Goal: Information Seeking & Learning: Learn about a topic

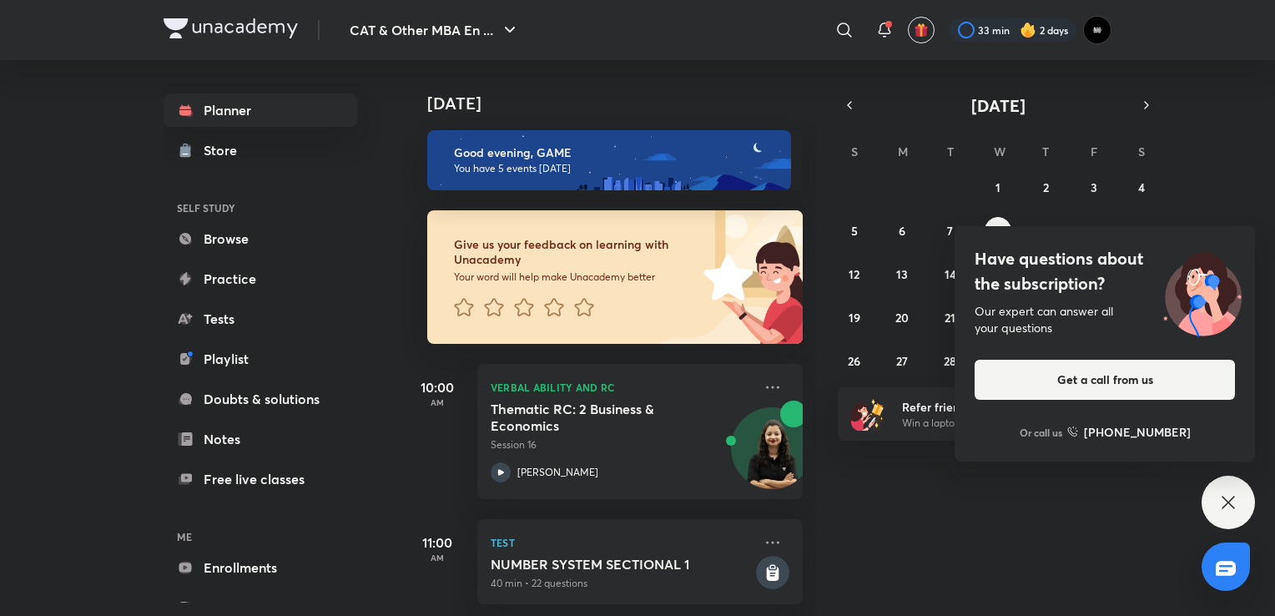
click at [686, 72] on div "[DATE]" at bounding box center [611, 86] width 415 height 53
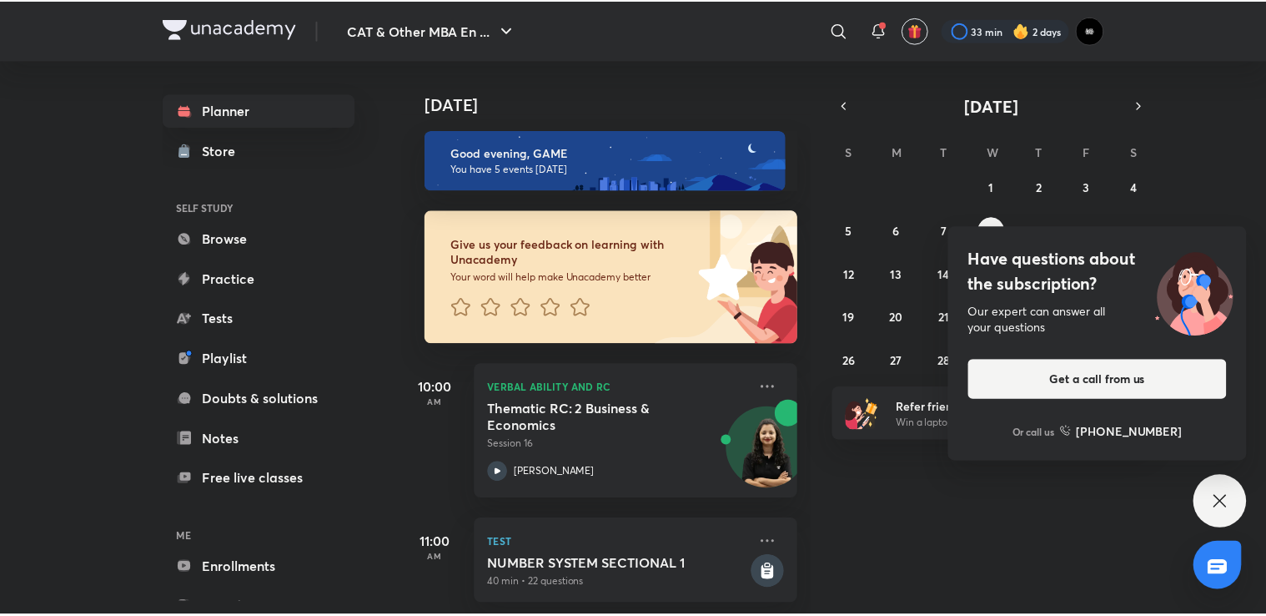
scroll to position [167, 0]
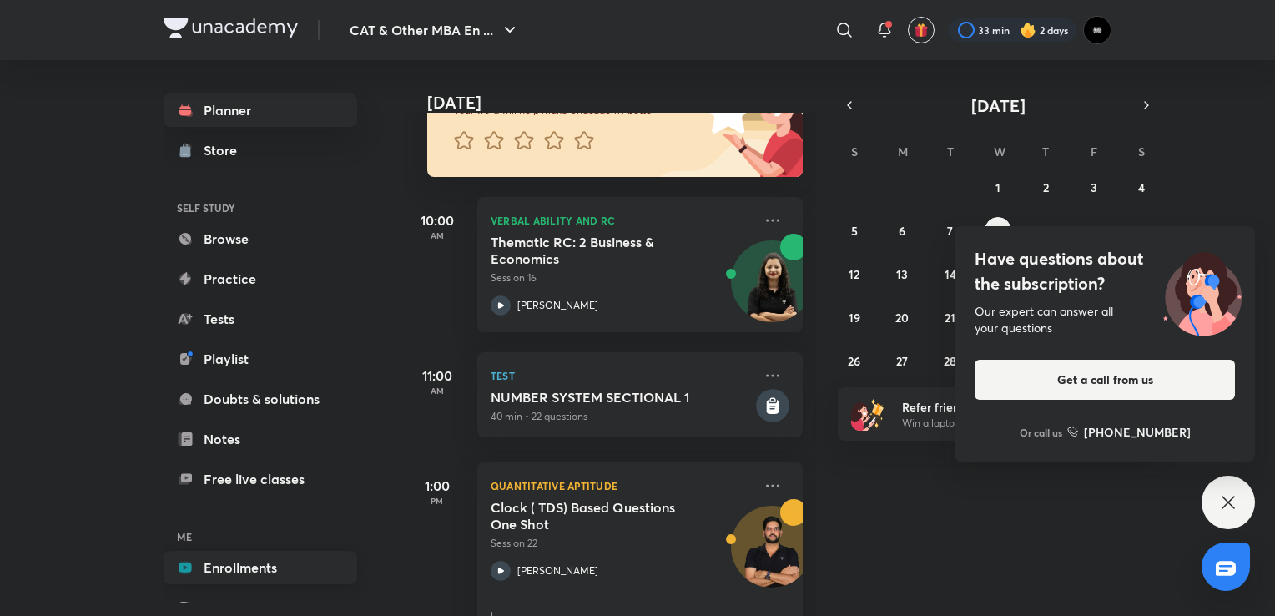
click at [299, 564] on link "Enrollments" at bounding box center [261, 567] width 194 height 33
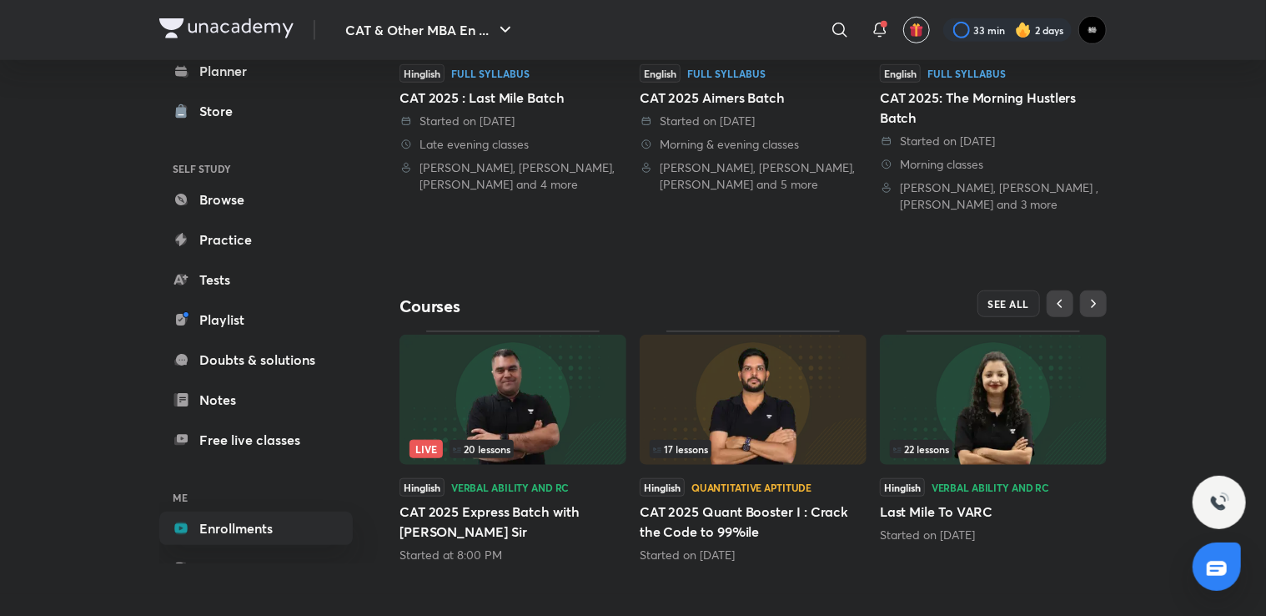
scroll to position [531, 0]
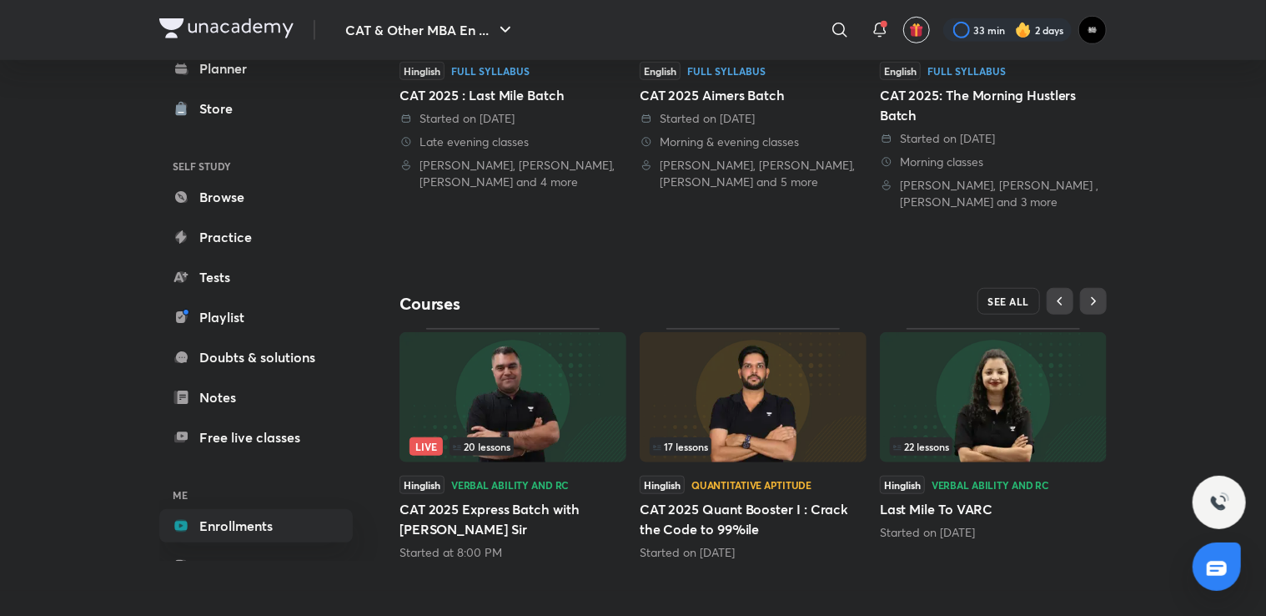
click at [1020, 302] on span "SEE ALL" at bounding box center [1010, 301] width 42 height 12
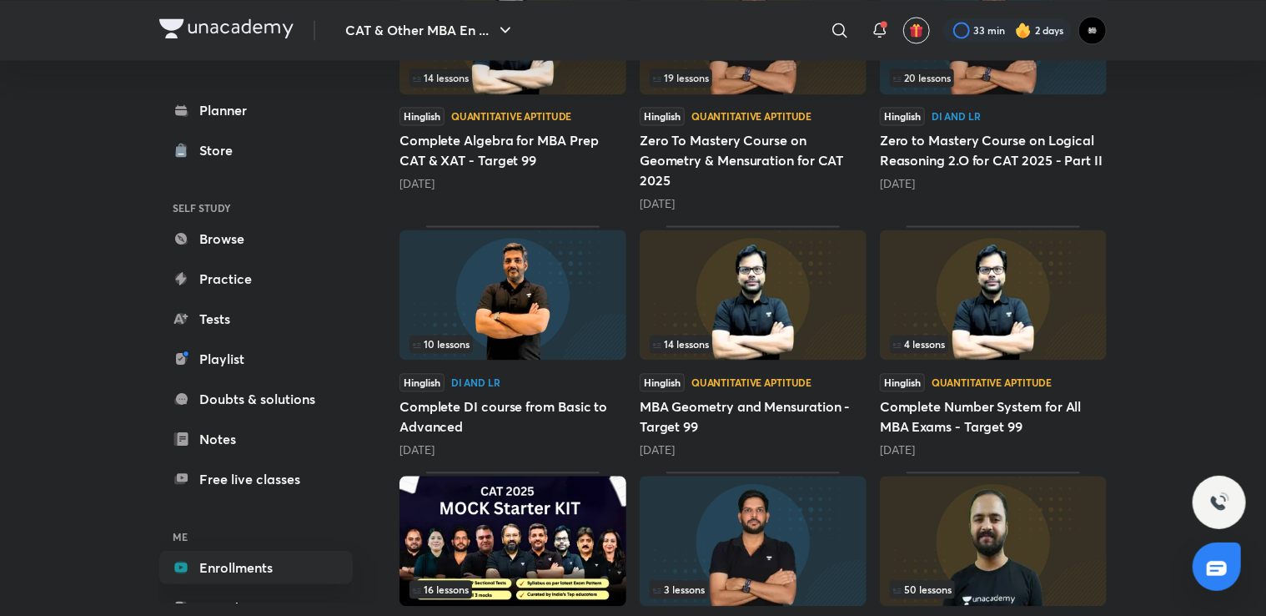
scroll to position [1639, 0]
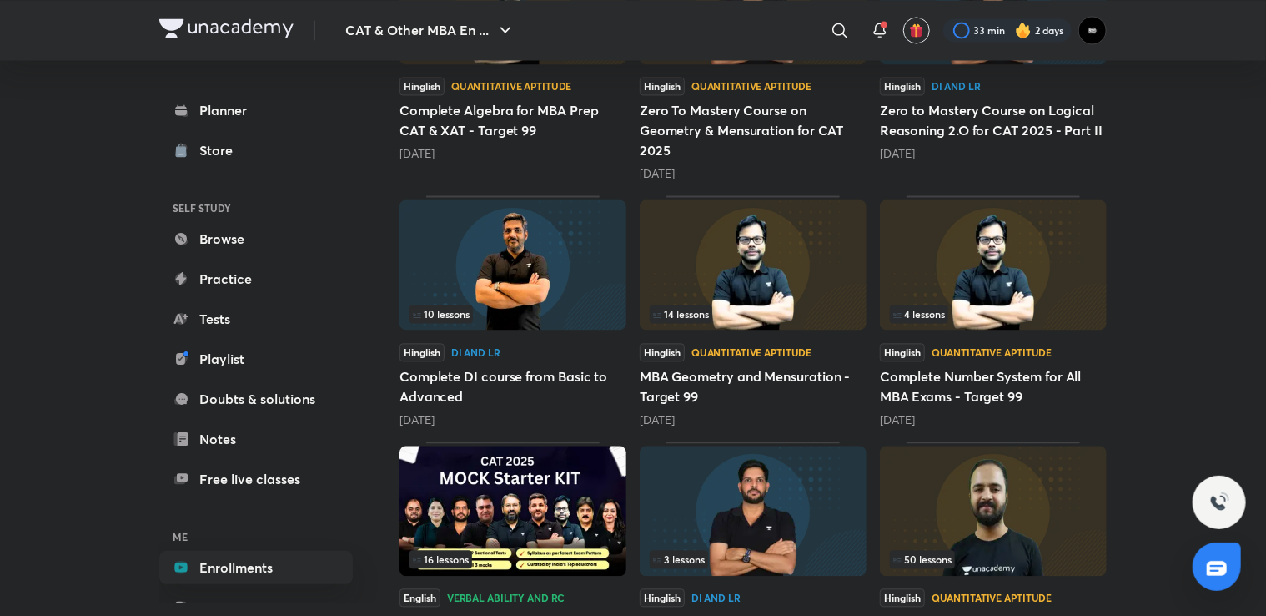
drag, startPoint x: 1022, startPoint y: 290, endPoint x: 1242, endPoint y: 352, distance: 228.7
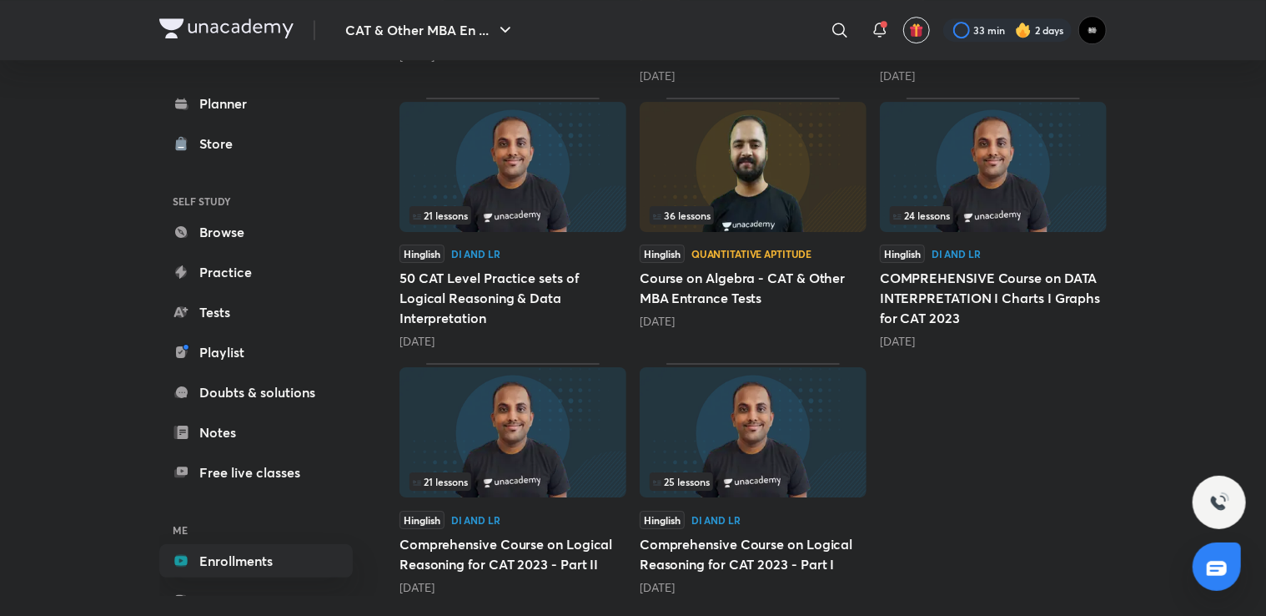
scroll to position [2722, 0]
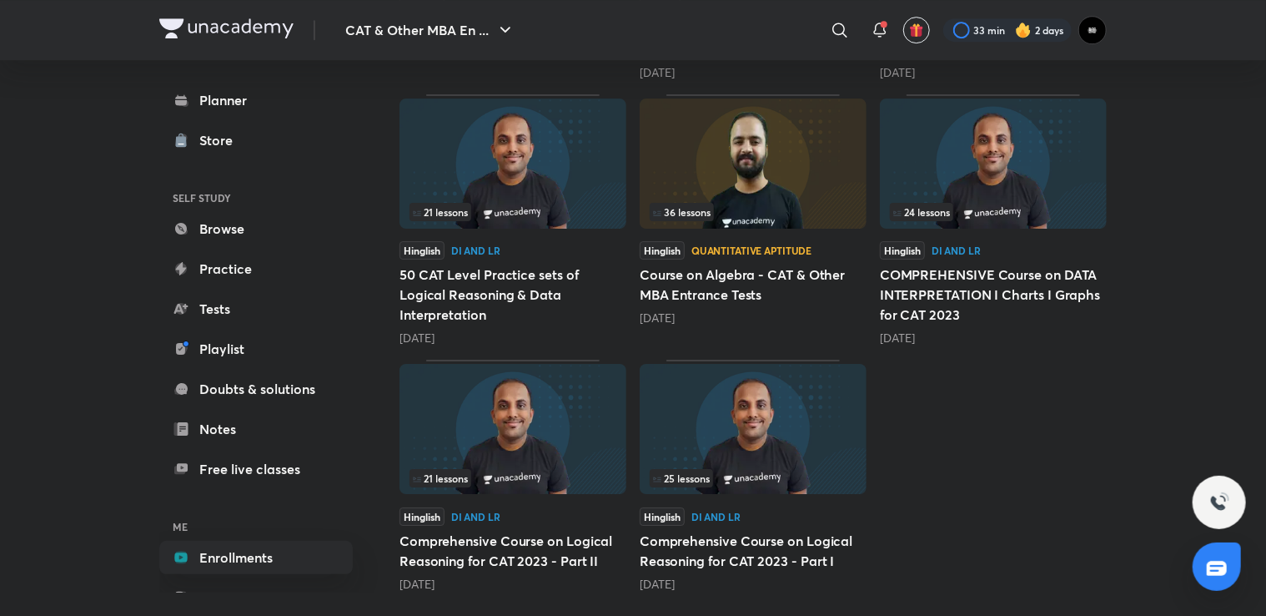
click at [590, 456] on img at bounding box center [513, 429] width 227 height 130
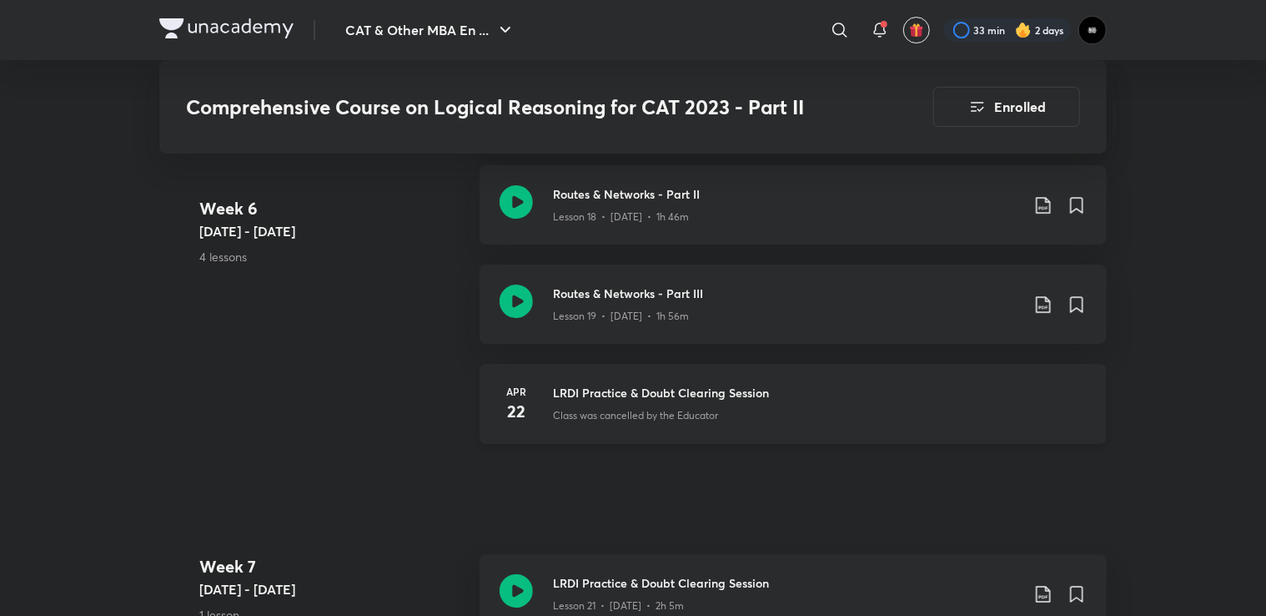
scroll to position [2670, 0]
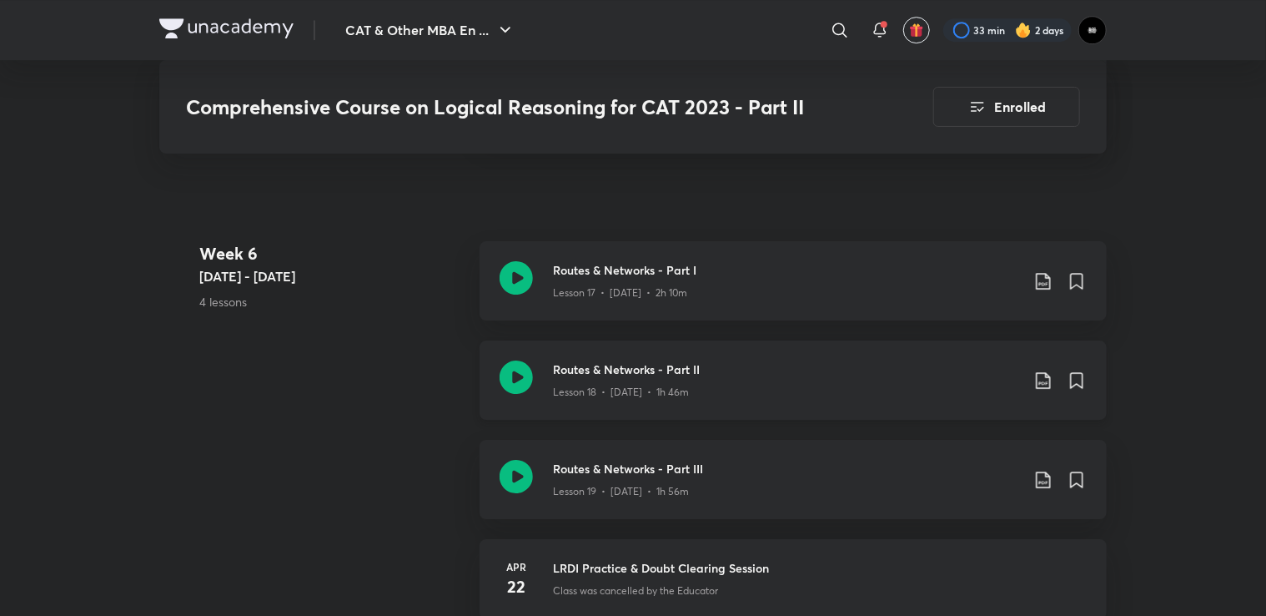
click at [777, 373] on h3 "Routes & Networks - Part II" at bounding box center [786, 369] width 467 height 18
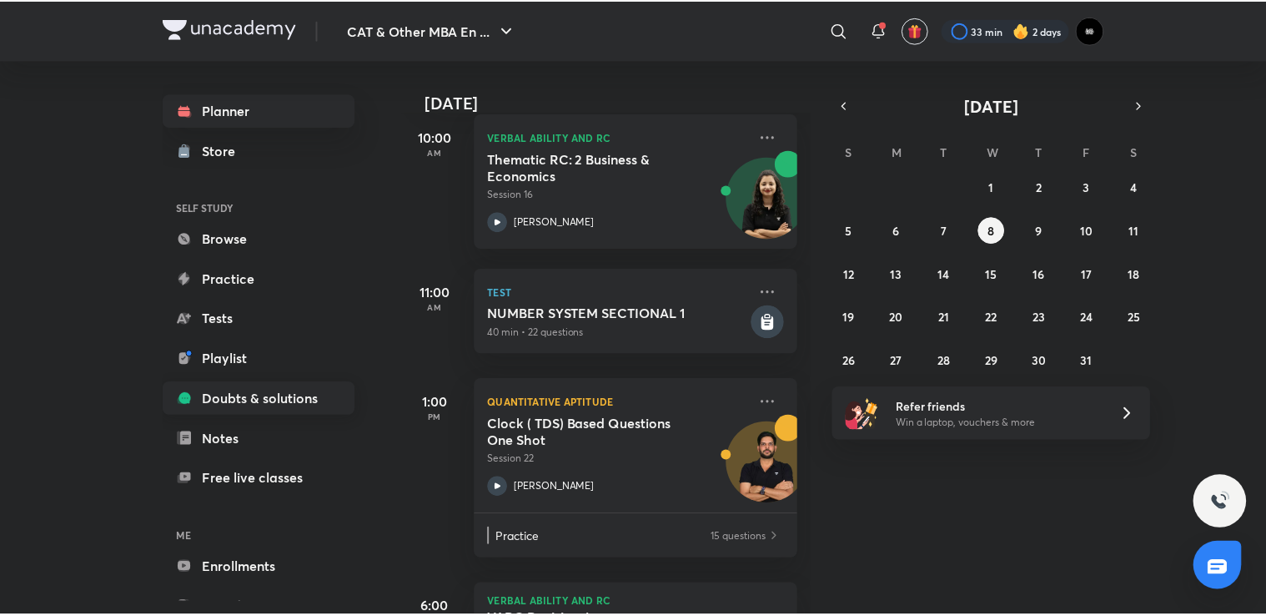
scroll to position [54, 0]
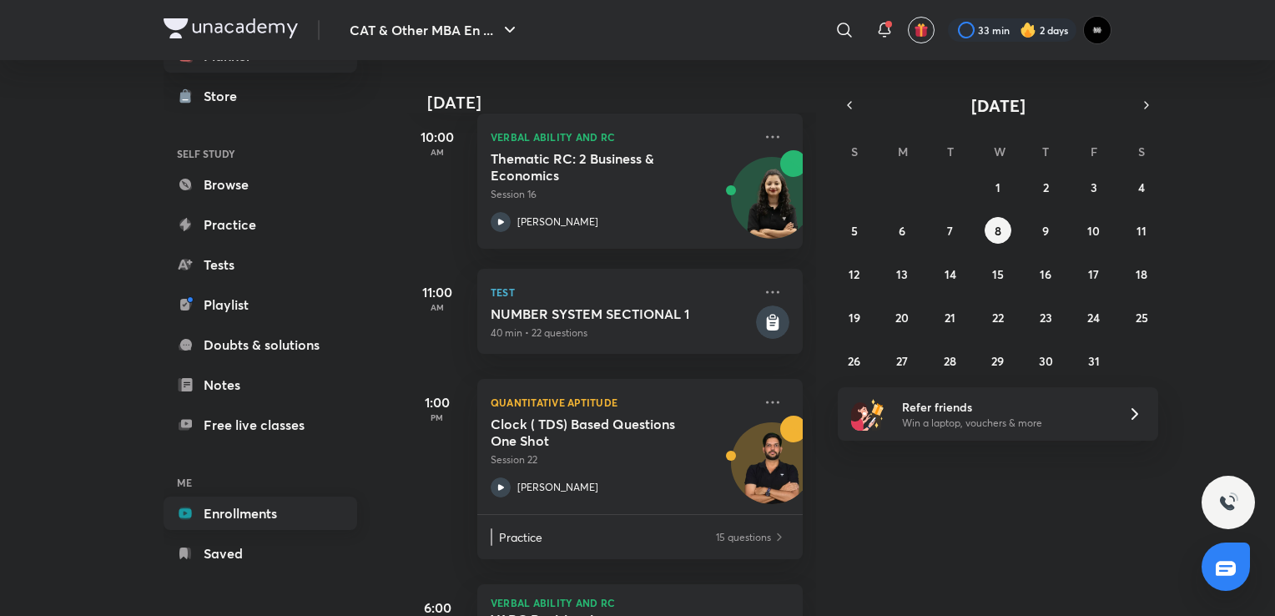
click at [257, 523] on link "Enrollments" at bounding box center [261, 512] width 194 height 33
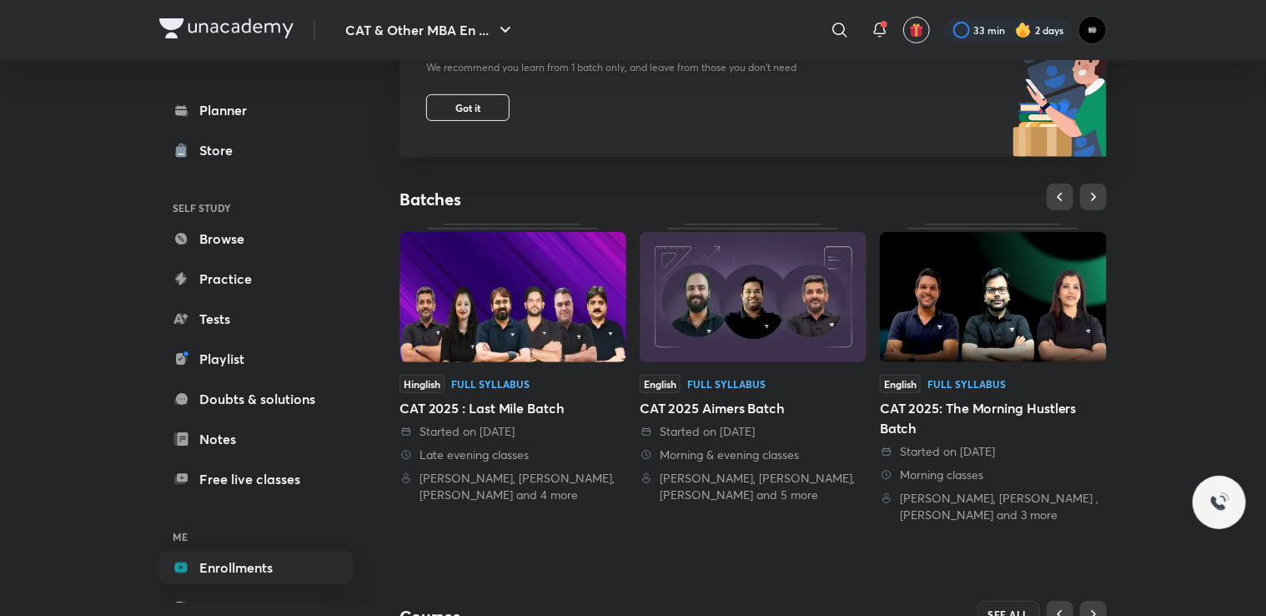
scroll to position [501, 0]
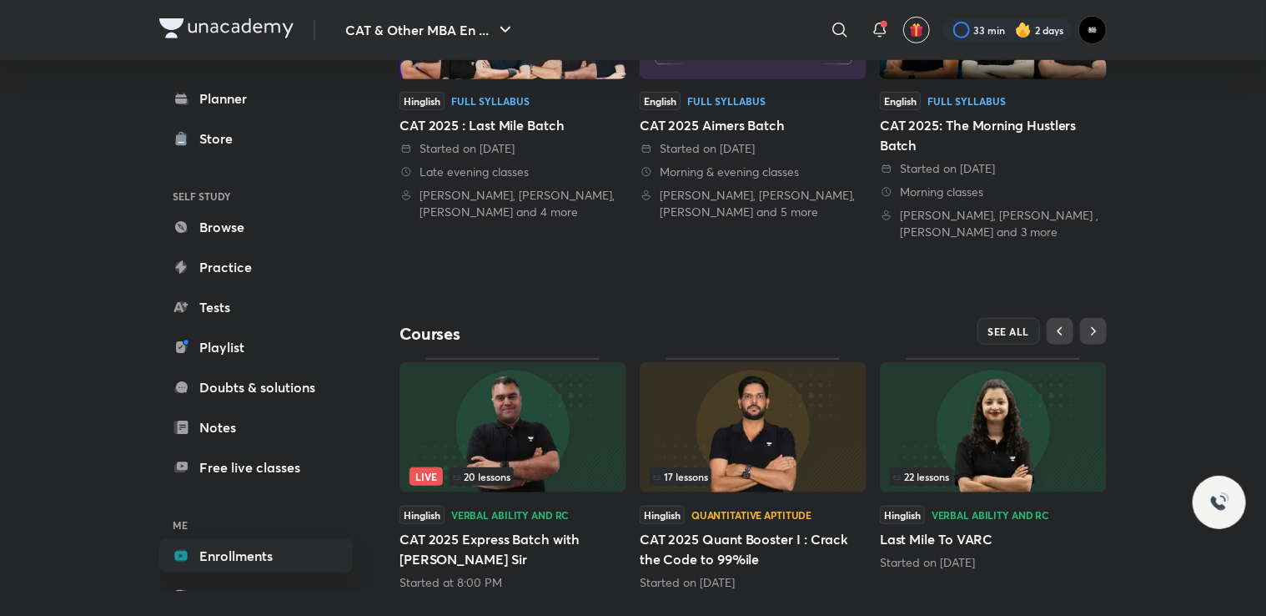
click at [1008, 310] on div "CAT & Other MBA Entrance Tests Plus Enrolled My enrollments You’re learning fro…" at bounding box center [753, 92] width 707 height 998
click at [1004, 319] on button "SEE ALL" at bounding box center [1009, 331] width 63 height 27
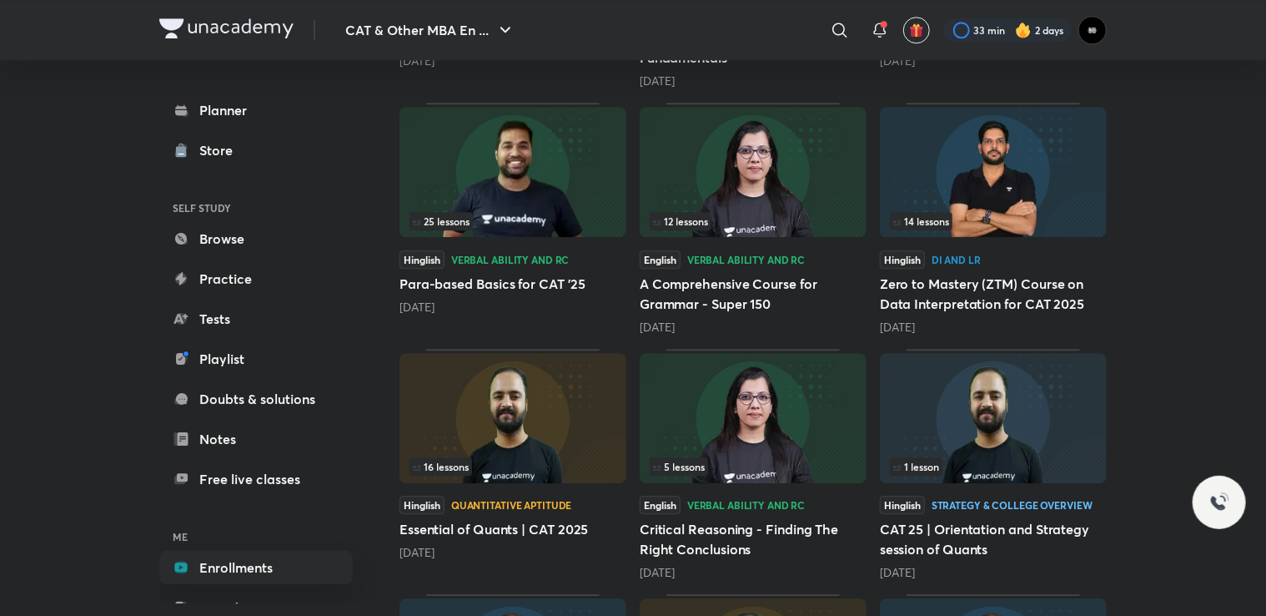
scroll to position [2722, 0]
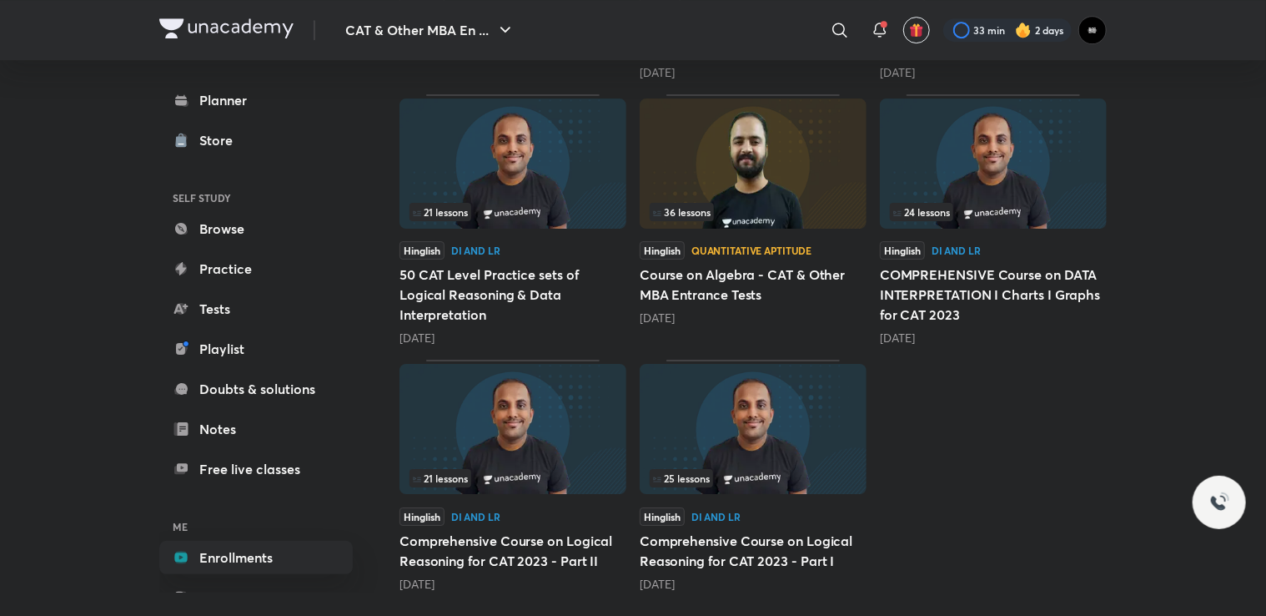
click at [587, 406] on img at bounding box center [513, 429] width 227 height 130
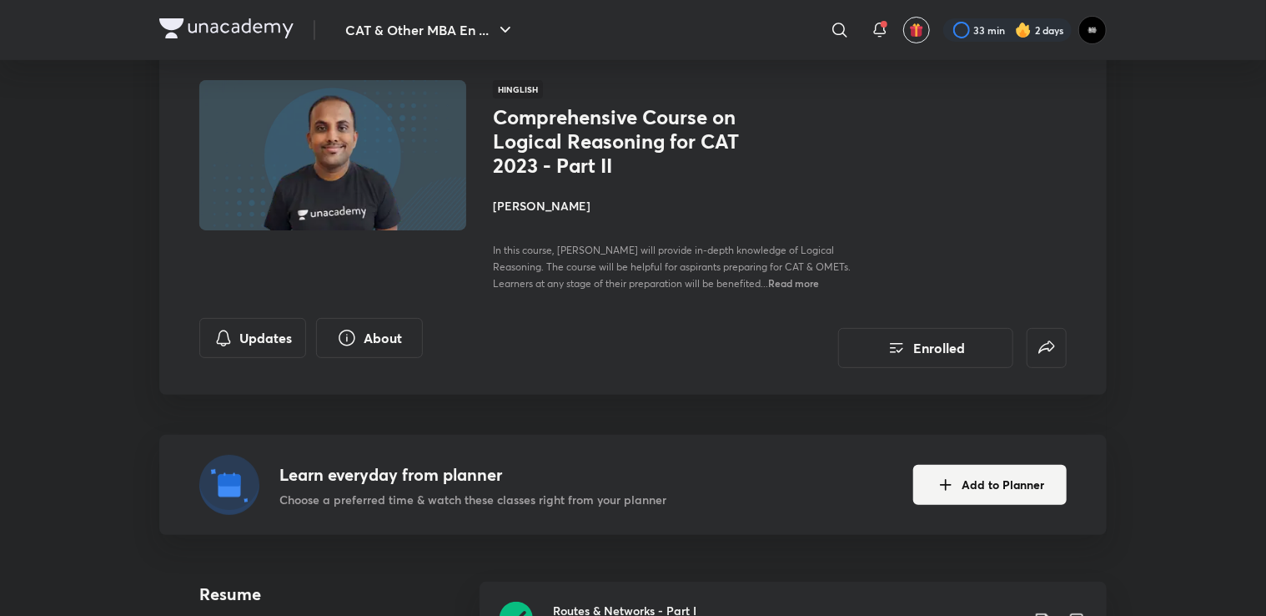
scroll to position [334, 0]
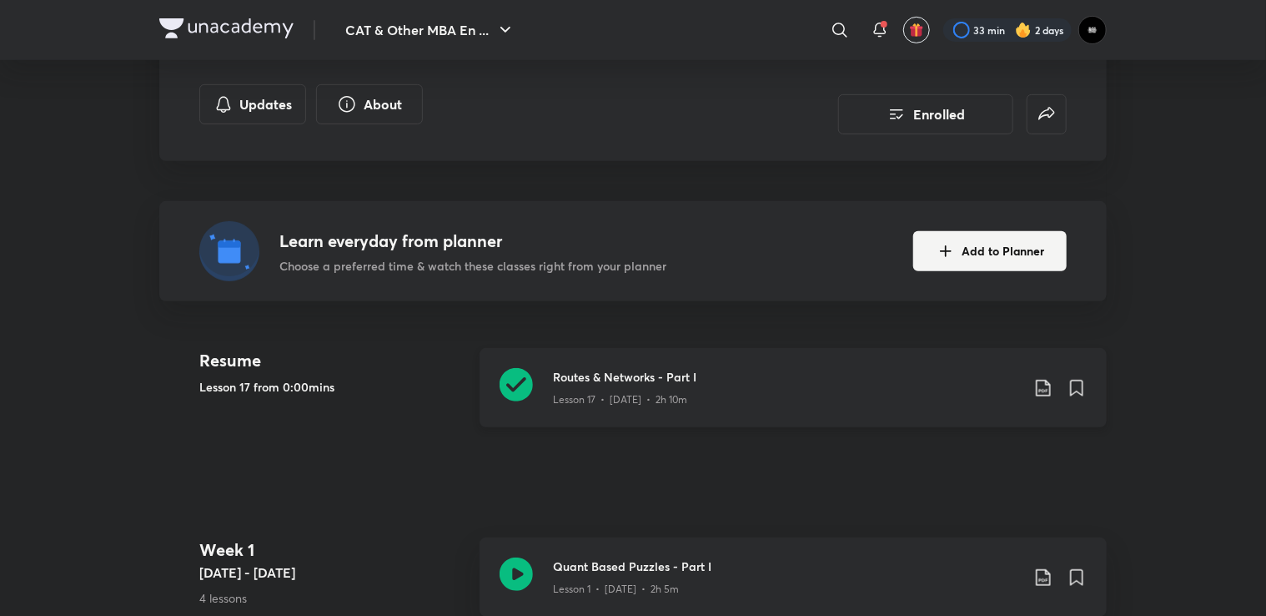
click at [736, 380] on h3 "Routes & Networks - Part I" at bounding box center [786, 377] width 467 height 18
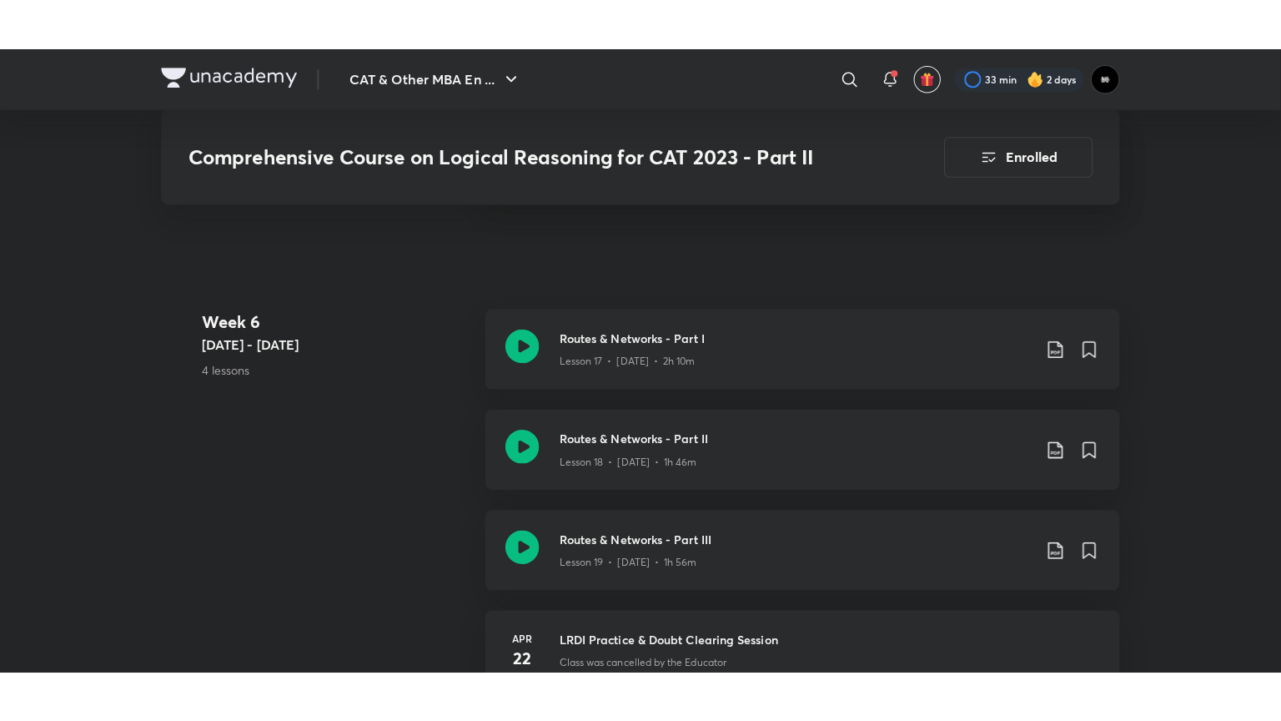
scroll to position [2670, 0]
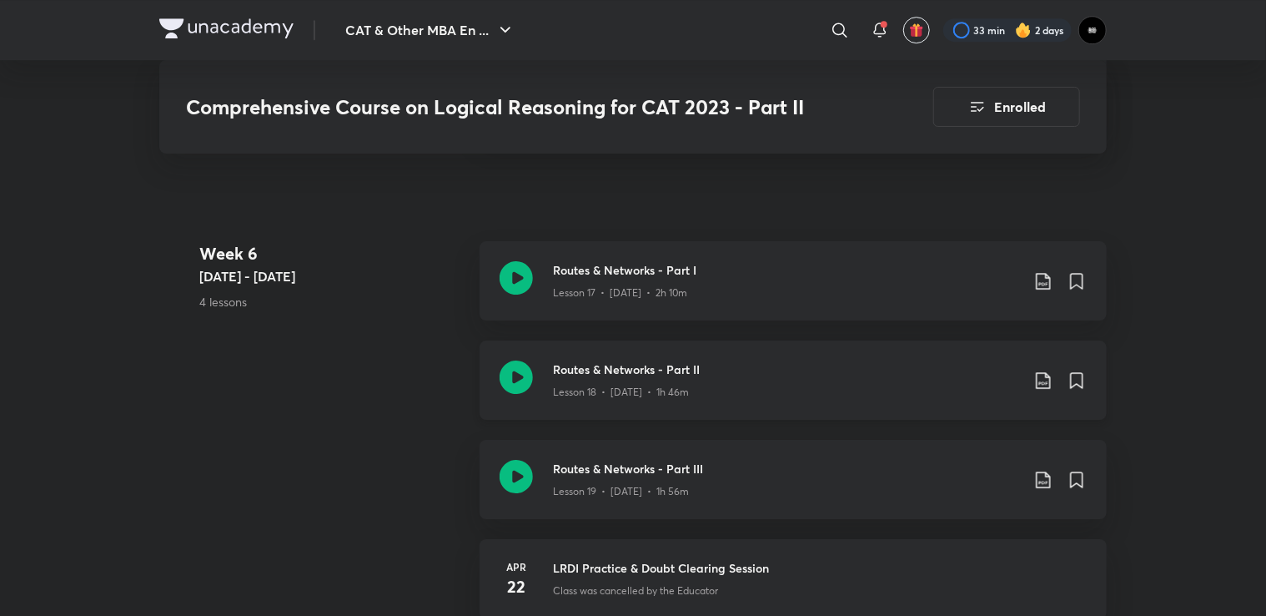
click at [707, 375] on h3 "Routes & Networks - Part II" at bounding box center [786, 369] width 467 height 18
